Goal: Task Accomplishment & Management: Complete application form

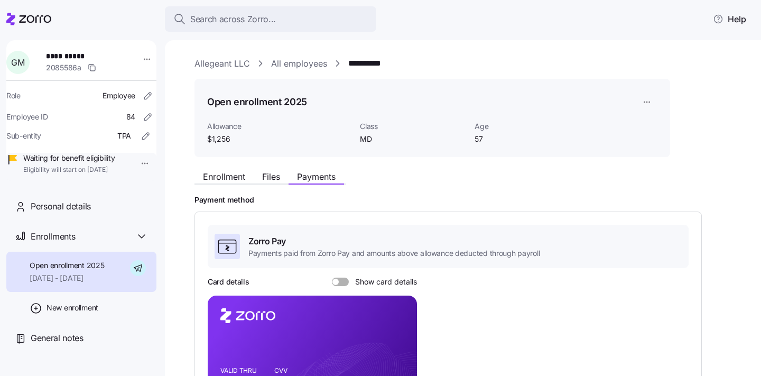
scroll to position [243, 0]
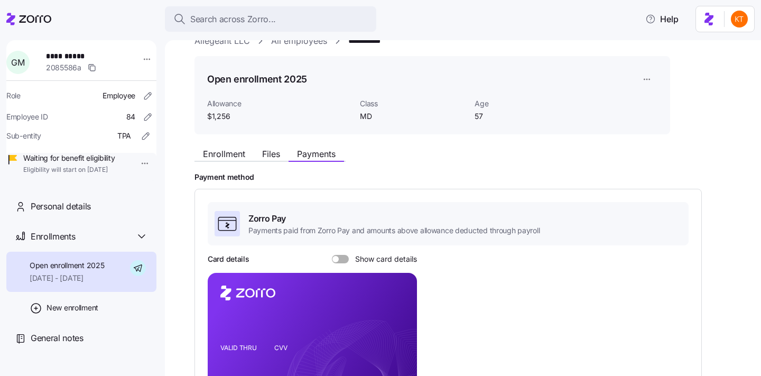
scroll to position [126, 0]
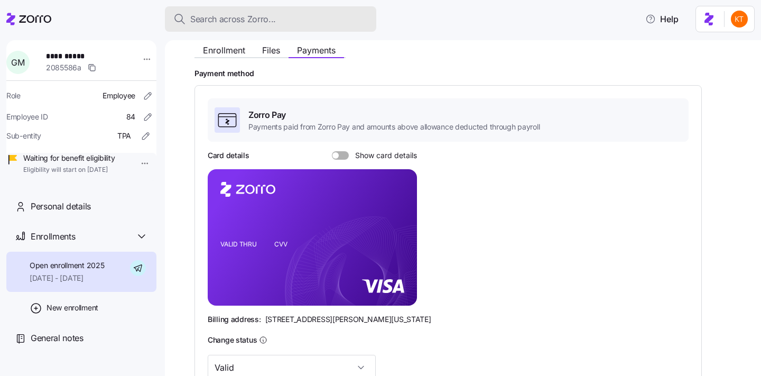
click at [292, 23] on div "Search across Zorro..." at bounding box center [270, 19] width 194 height 13
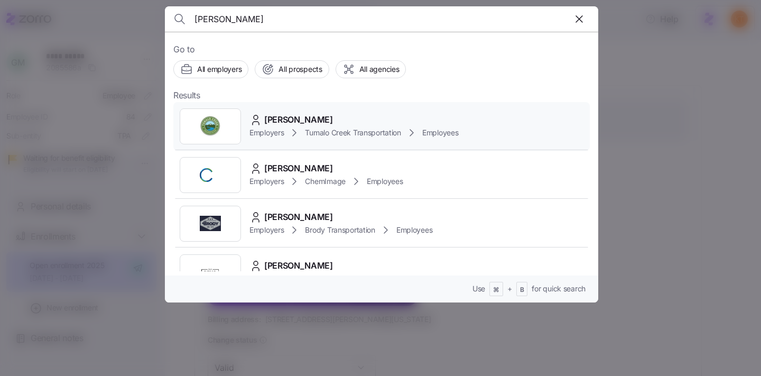
type input "bret"
click at [298, 130] on icon at bounding box center [294, 132] width 13 height 13
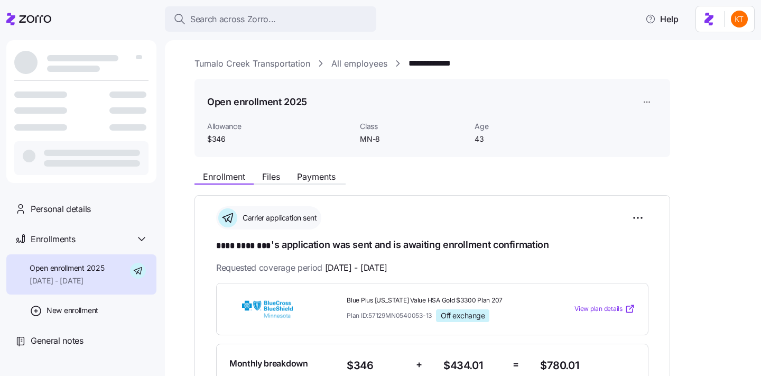
click at [228, 69] on link "Tumalo Creek Transportation" at bounding box center [252, 63] width 116 height 13
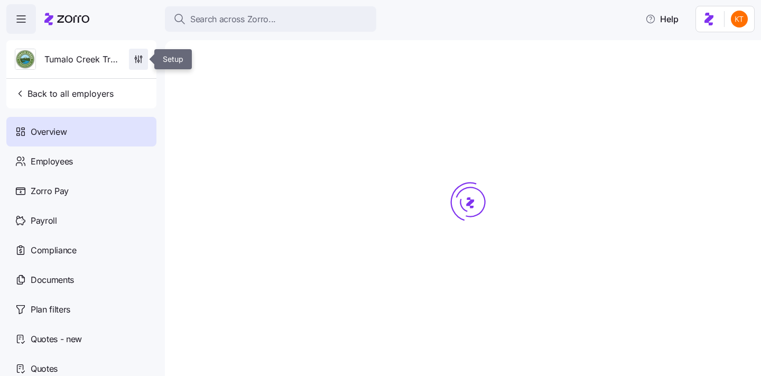
click at [141, 62] on icon "button" at bounding box center [138, 59] width 11 height 11
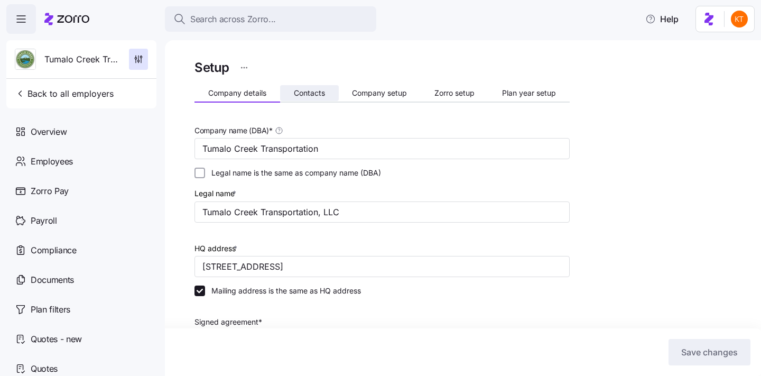
click at [321, 97] on span "Contacts" at bounding box center [309, 92] width 31 height 7
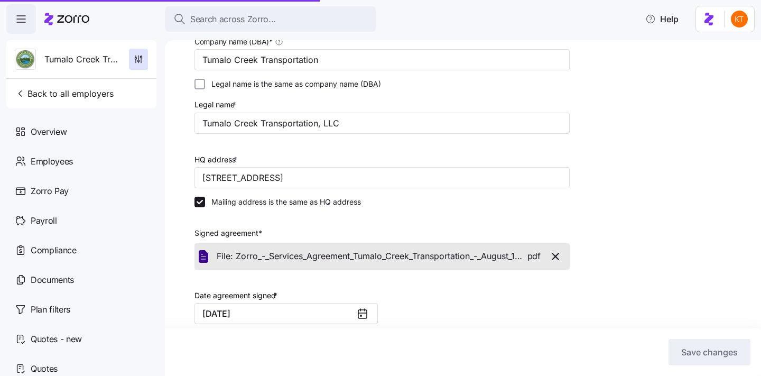
scroll to position [150, 0]
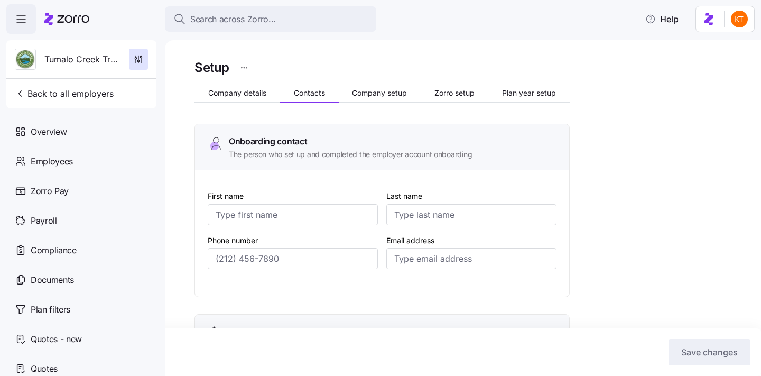
type input "John"
type input "Gueringer"
type input "jgueringer@tumalocreek.us"
type input "Bret"
type input "Landauer"
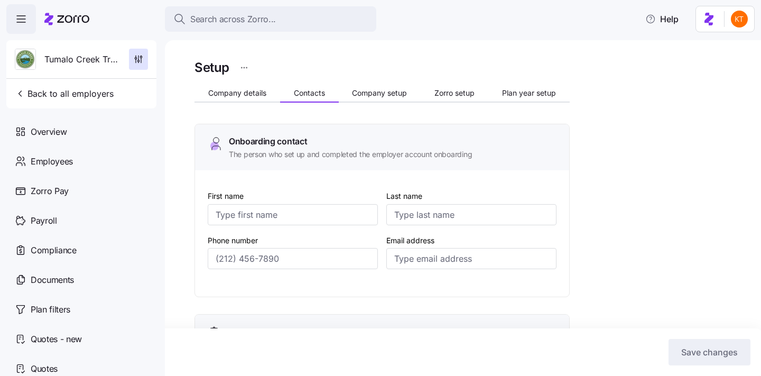
type input "bret@tumalocreek.us"
type input "John"
type input "Gueringer"
type input "jgueringer@tumalocreek.us"
type input "Jim"
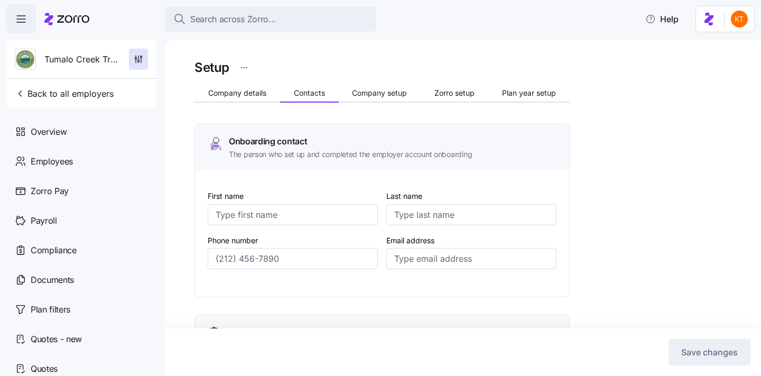
type input "Storholm"
type input "jstorholm@tumalocreek.us"
type input "(612) 817-5969"
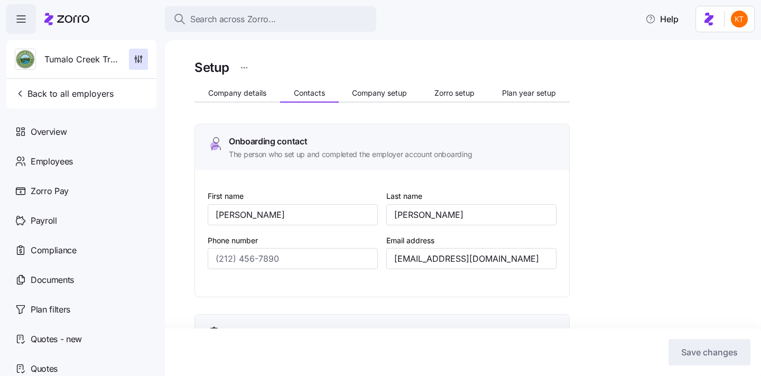
type input "(612) 382-5555"
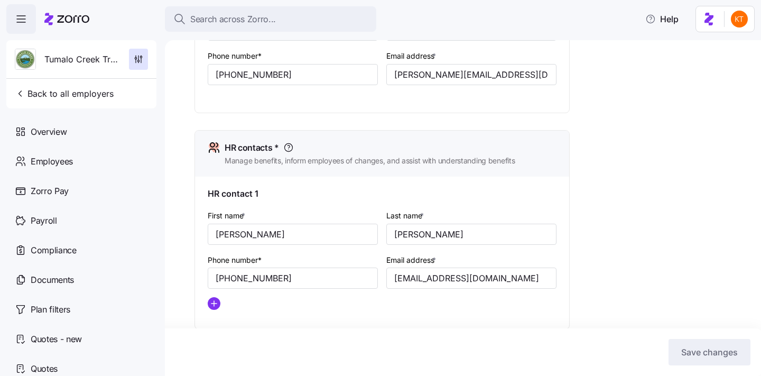
scroll to position [376, 0]
click at [423, 281] on input "jgueringer@tumalocreek.us" at bounding box center [471, 276] width 170 height 21
